Goal: Task Accomplishment & Management: Use online tool/utility

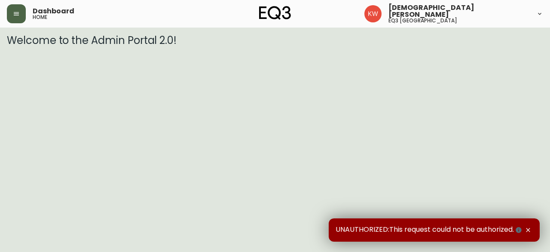
click at [18, 10] on icon "button" at bounding box center [16, 13] width 7 height 7
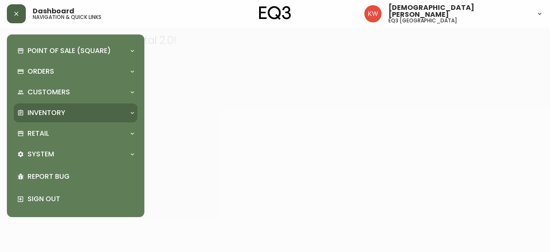
click at [125, 111] on div "Inventory" at bounding box center [71, 112] width 108 height 9
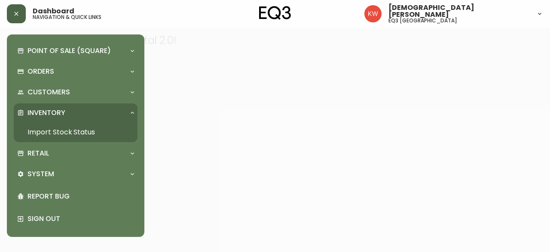
click at [74, 135] on link "Import Stock Status" at bounding box center [76, 132] width 124 height 20
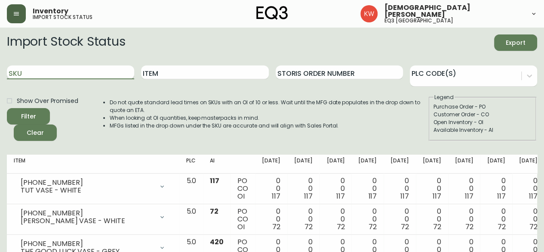
click at [81, 69] on input "SKU" at bounding box center [70, 72] width 127 height 14
paste input "7130-629-13-A"
type input "7130-629-13-A"
click at [7, 108] on button "Filter" at bounding box center [28, 116] width 43 height 16
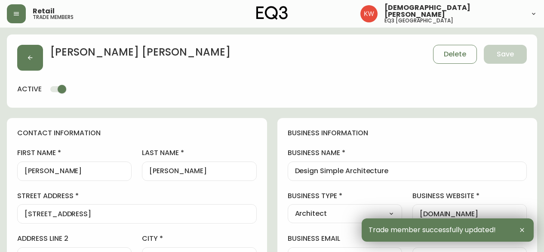
select select "AB"
select select "CA"
select select "CA_EN"
select select "Other"
select select "Architect"
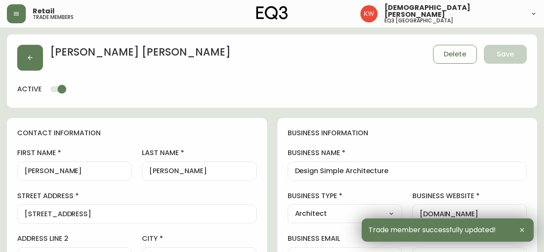
select select "cjw10z96m00006gs08l3o91tv"
select select "false"
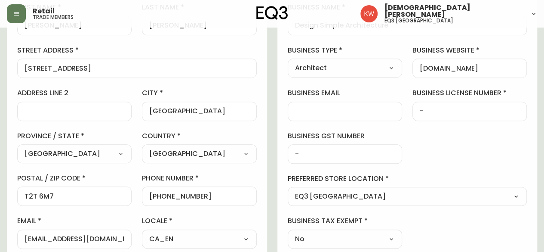
scroll to position [172, 0]
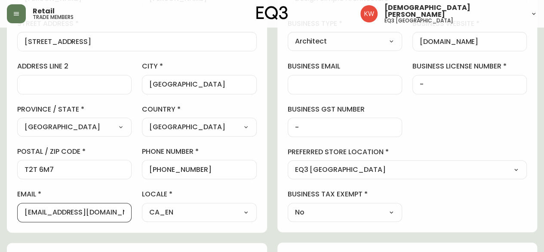
drag, startPoint x: 83, startPoint y: 206, endPoint x: 8, endPoint y: 191, distance: 77.1
click at [8, 191] on div "contact information first name [PERSON_NAME] last name [PERSON_NAME][GEOGRAPHIC…" at bounding box center [137, 89] width 260 height 286
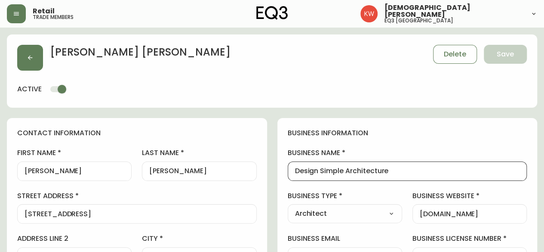
scroll to position [0, 0]
drag, startPoint x: 405, startPoint y: 171, endPoint x: 291, endPoint y: 171, distance: 114.8
click at [291, 171] on div "Design Simple Architecture" at bounding box center [407, 170] width 239 height 19
